Goal: Find specific page/section: Find specific page/section

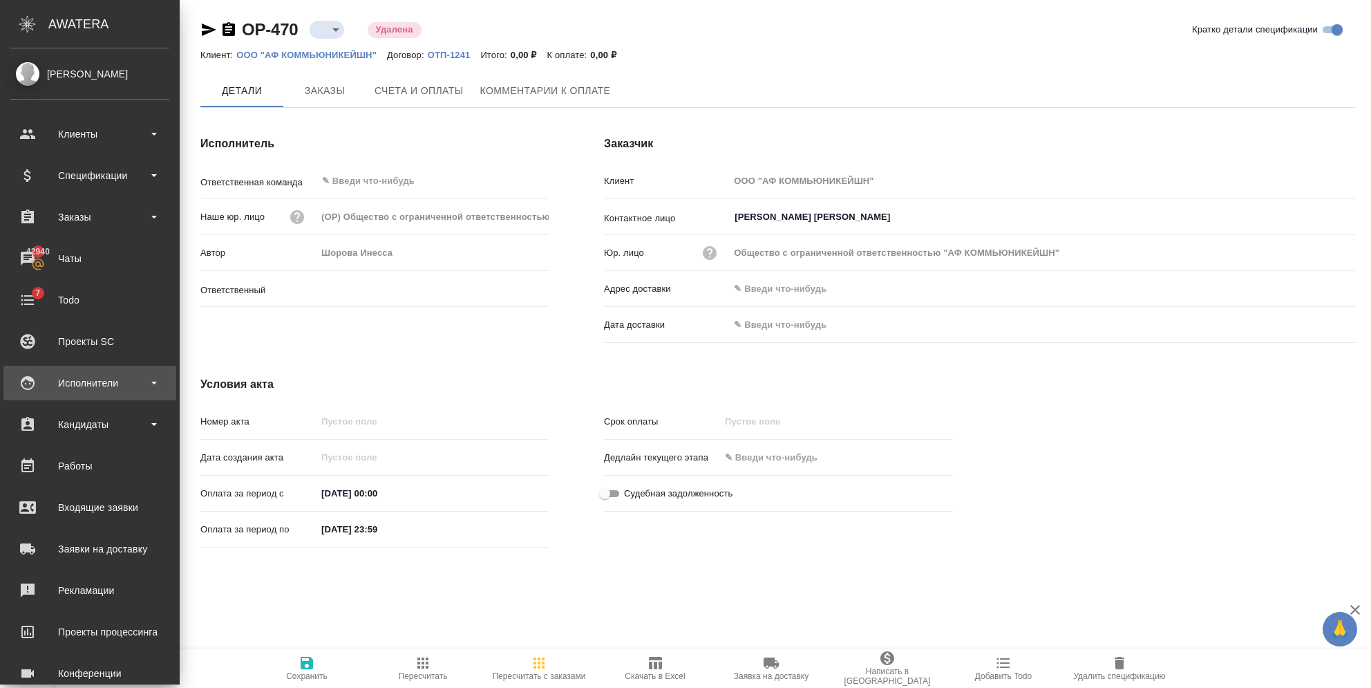
click at [111, 393] on div "Исполнители" at bounding box center [89, 383] width 173 height 35
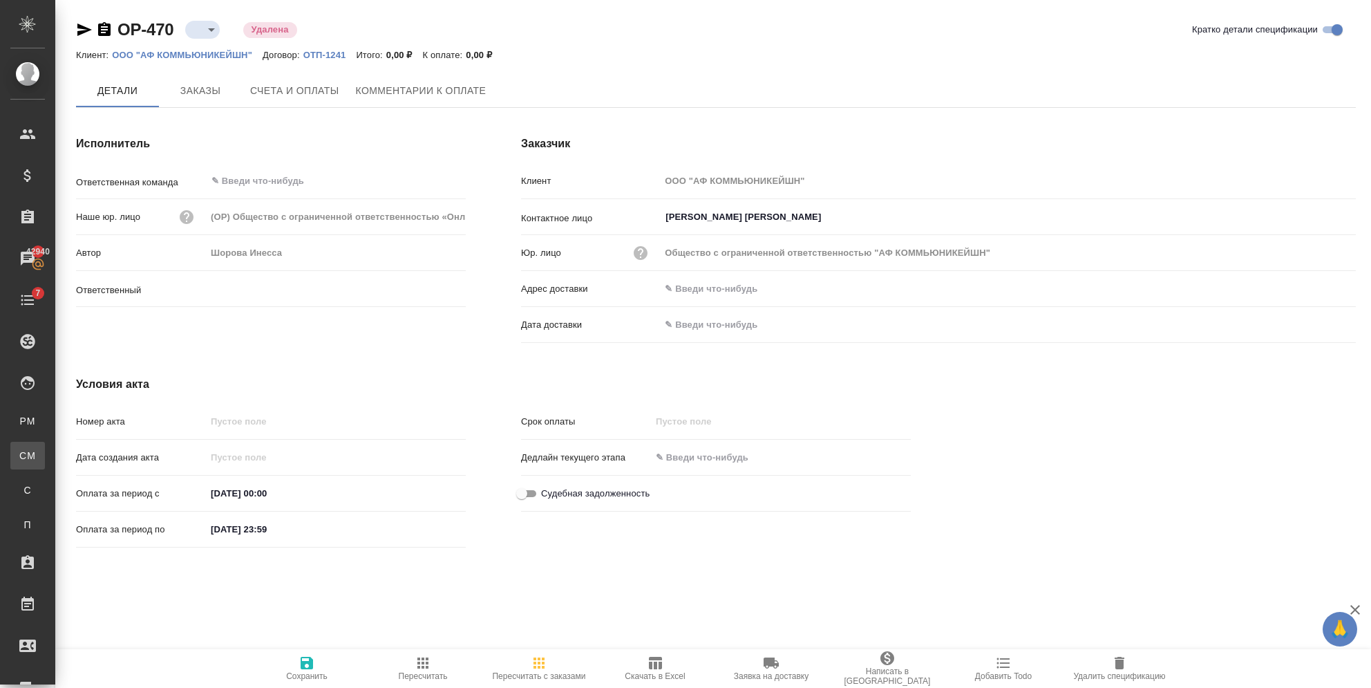
click at [45, 446] on link "CM Для CM/VM" at bounding box center [27, 456] width 35 height 28
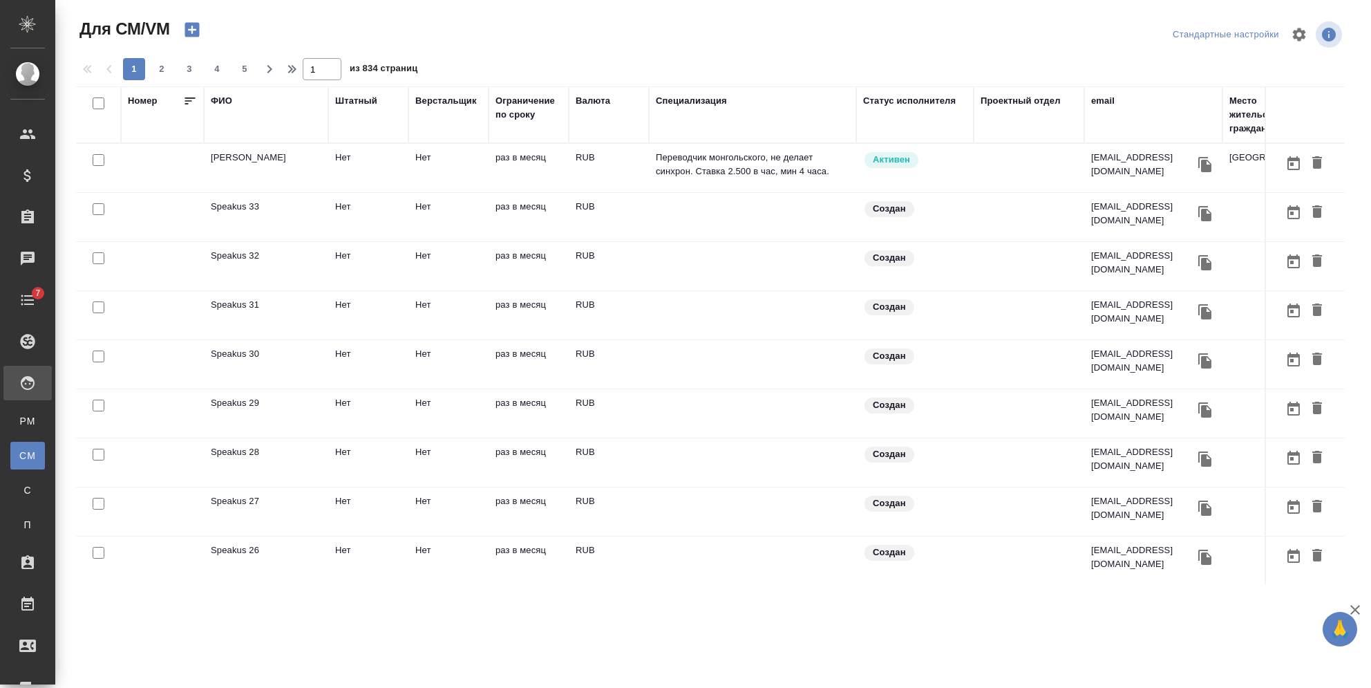
click at [227, 100] on div "ФИО" at bounding box center [221, 101] width 21 height 14
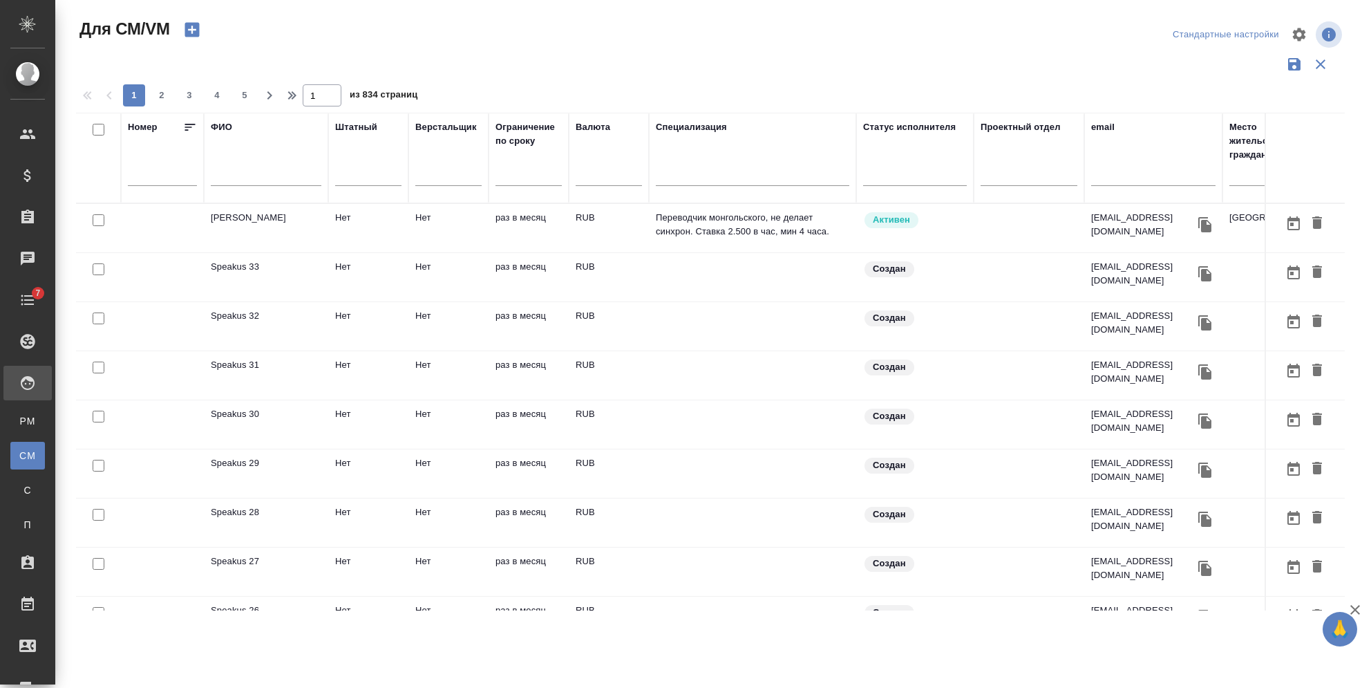
click at [250, 173] on input "text" at bounding box center [266, 177] width 111 height 17
type input "король"
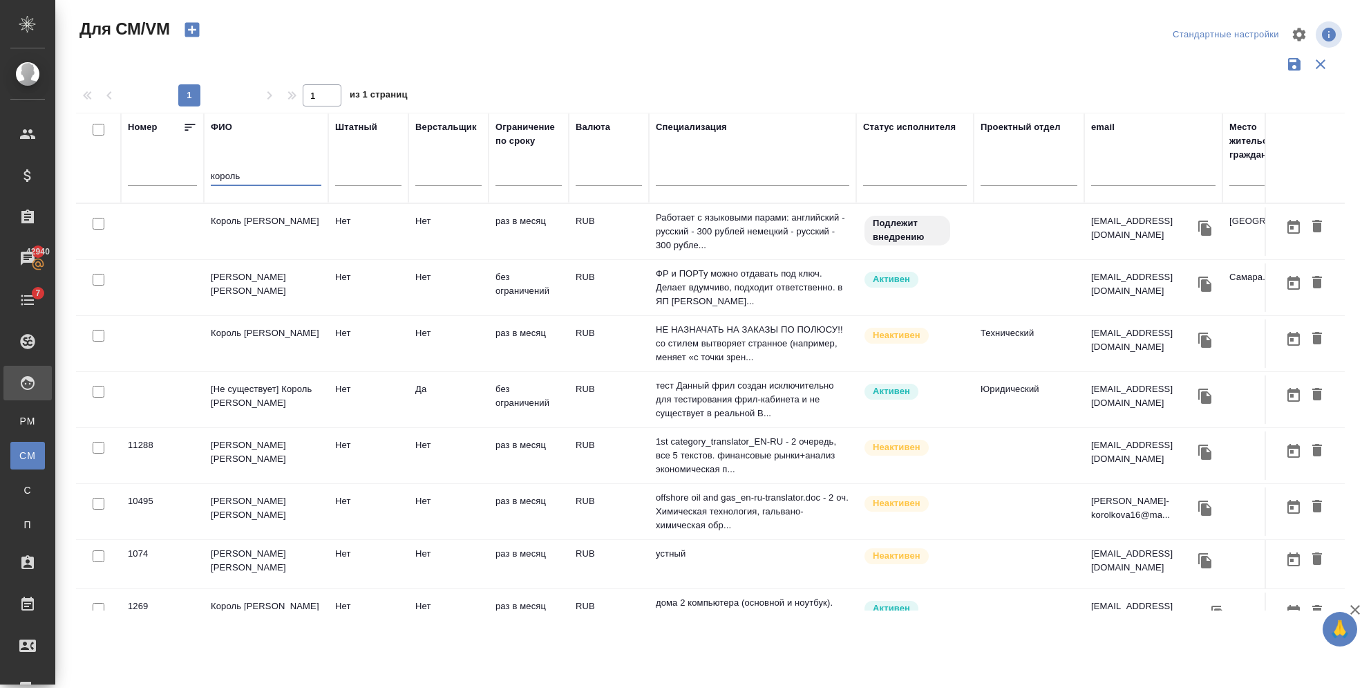
click at [256, 376] on tr "[Не существует] Король Артур Нет Да без ограничений RUB тест Данный фрил создан…" at bounding box center [836, 400] width 1521 height 56
click at [256, 376] on td "[Не существует] [PERSON_NAME]" at bounding box center [266, 399] width 124 height 48
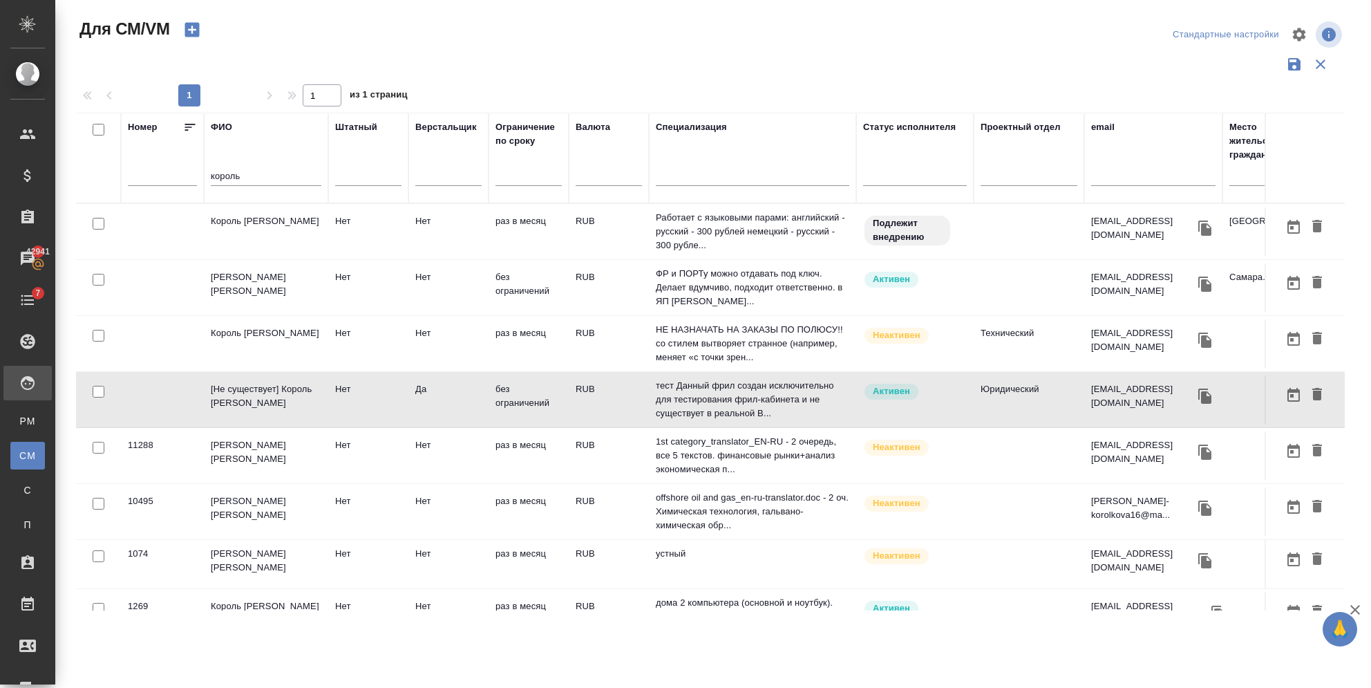
click at [271, 380] on td "[Не существует] [PERSON_NAME]" at bounding box center [266, 399] width 124 height 48
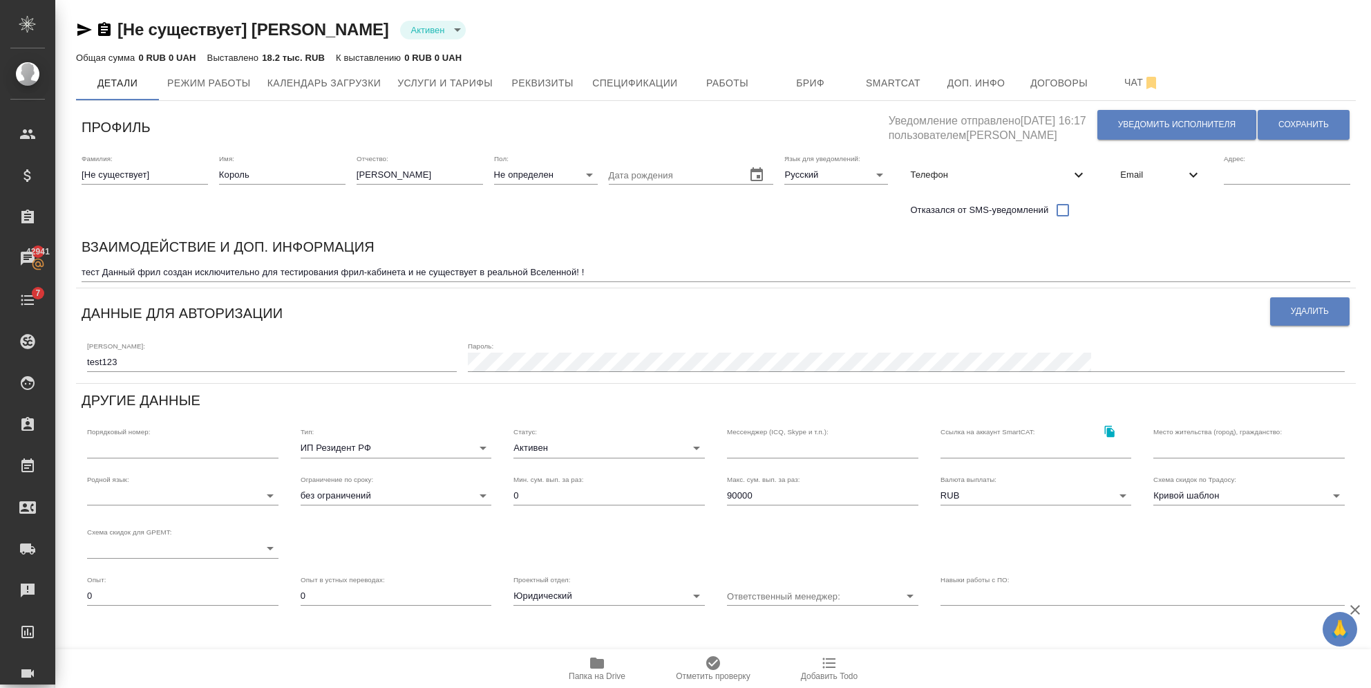
click at [1168, 174] on span "Email" at bounding box center [1152, 175] width 65 height 14
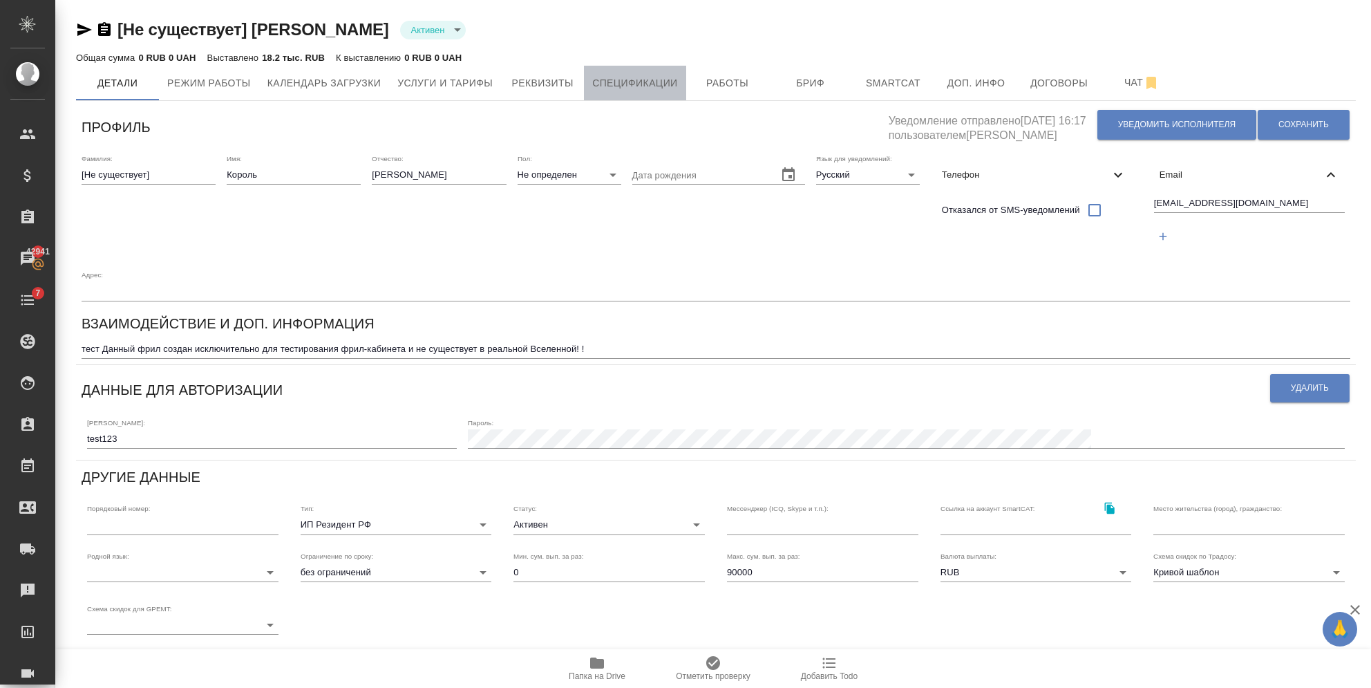
click at [603, 75] on span "Спецификации" at bounding box center [634, 83] width 85 height 17
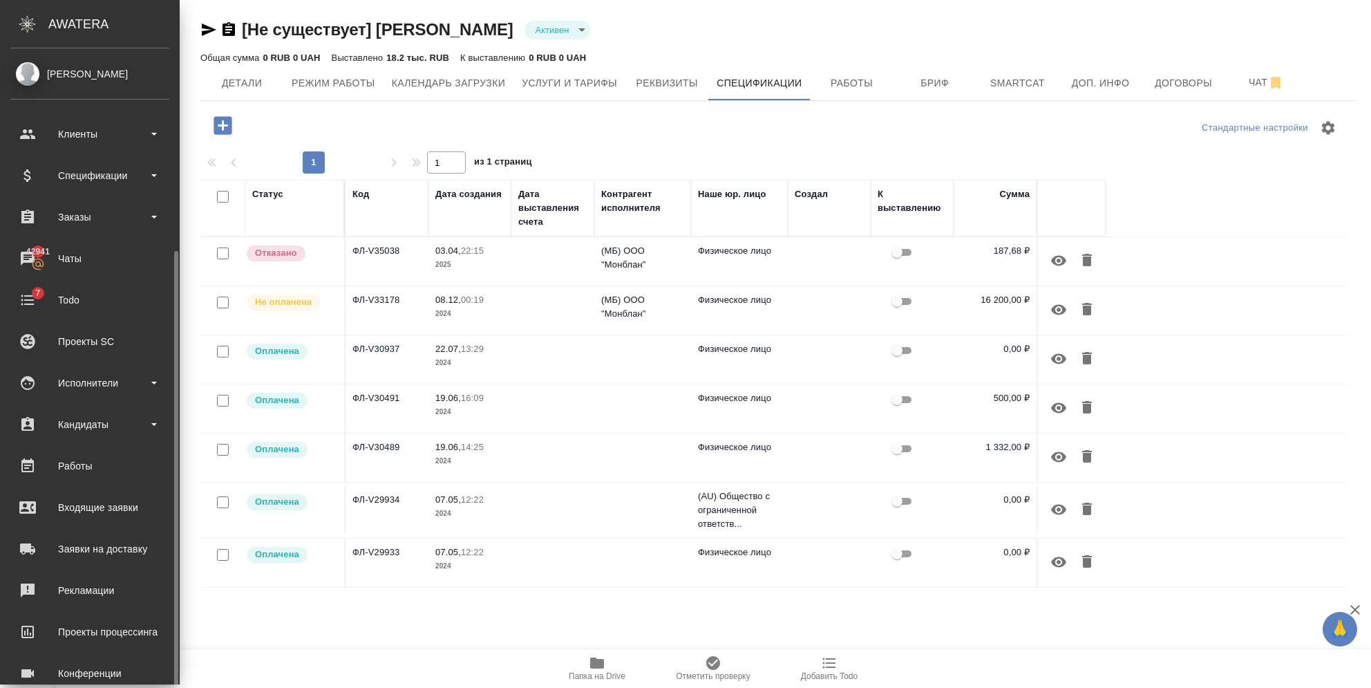
scroll to position [109, 0]
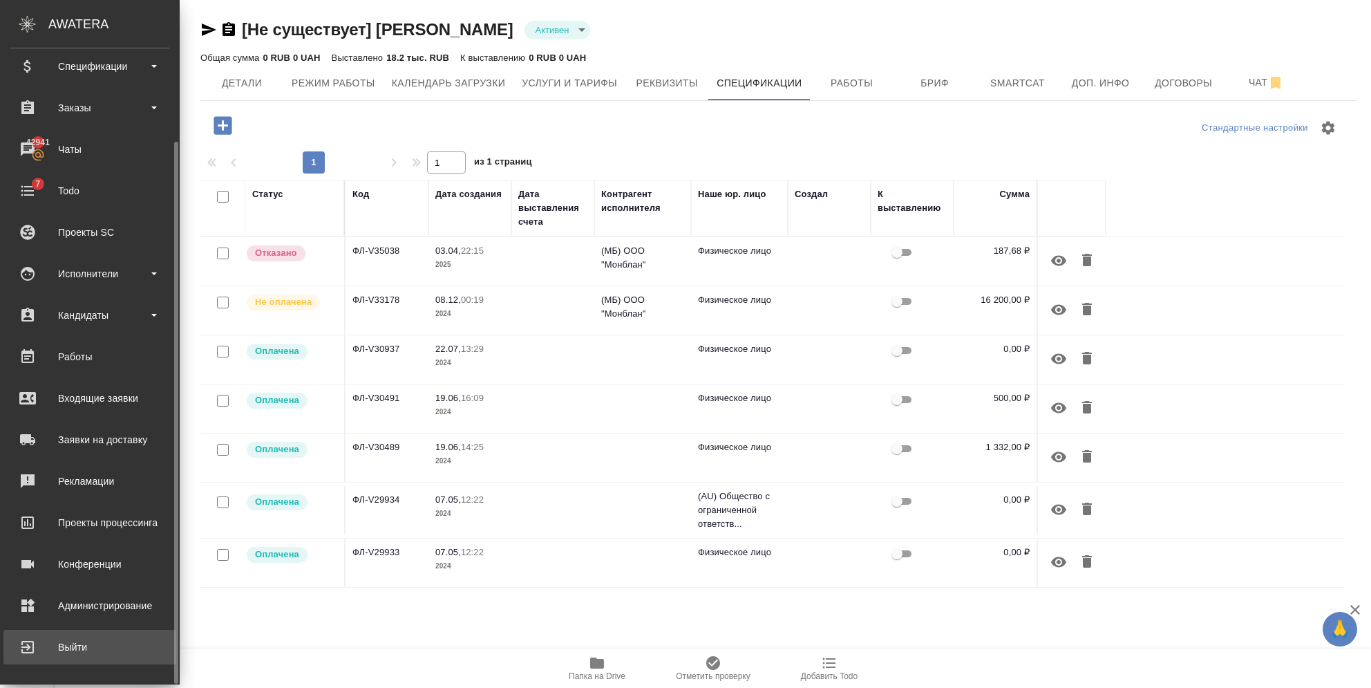
click at [40, 639] on div "Выйти" at bounding box center [89, 647] width 159 height 21
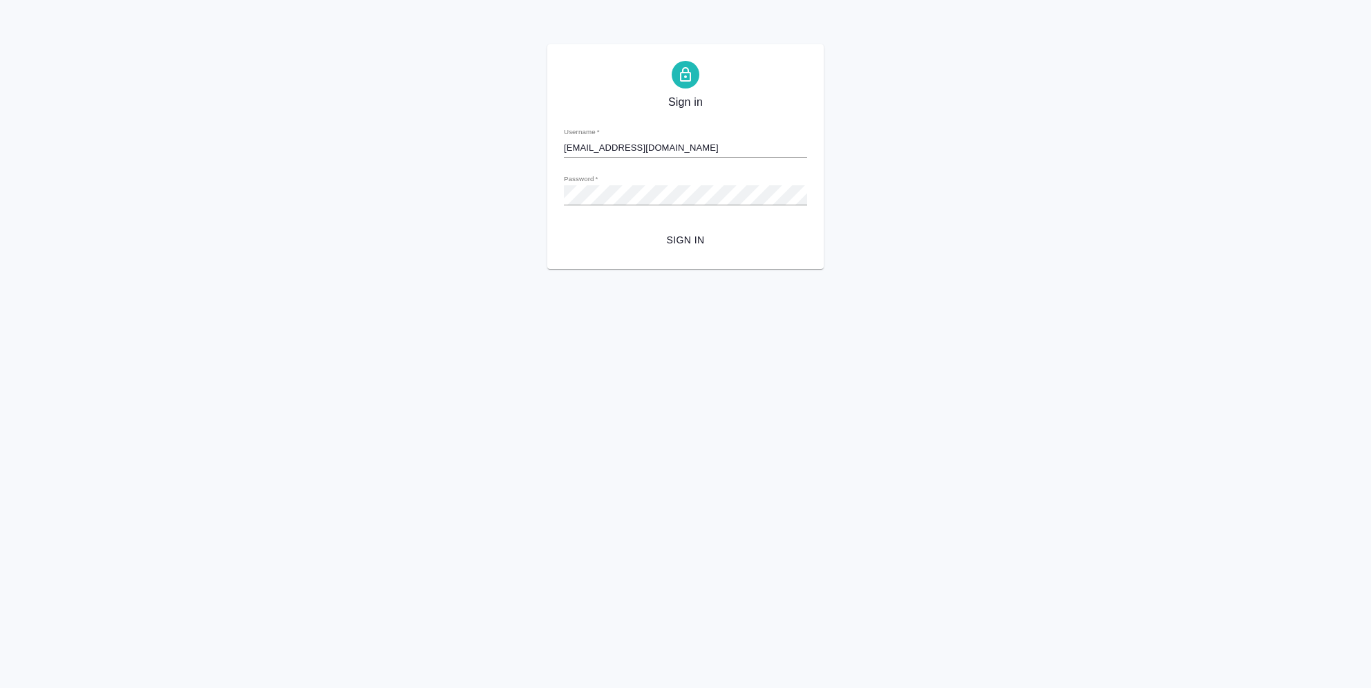
click at [682, 150] on input "[EMAIL_ADDRESS][DOMAIN_NAME]" at bounding box center [685, 147] width 243 height 19
drag, startPoint x: 700, startPoint y: 153, endPoint x: 536, endPoint y: 156, distance: 163.8
click at [536, 156] on div "Sign in Username   * i.semenets@awatera.com Password   * urlPath   * / Sign in" at bounding box center [685, 156] width 1371 height 225
type input "к"
type input "r_dtp@awatera.com"
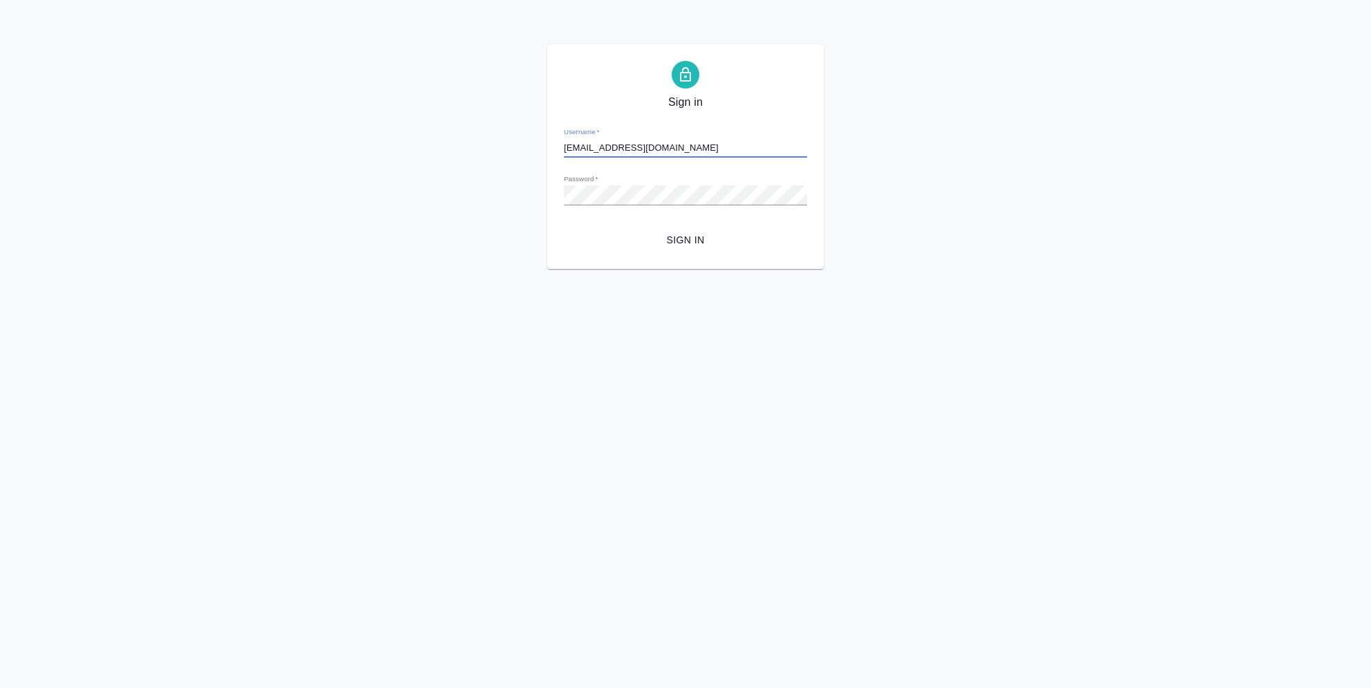
click at [686, 236] on span "Sign in" at bounding box center [685, 240] width 221 height 17
